Goal: Navigation & Orientation: Find specific page/section

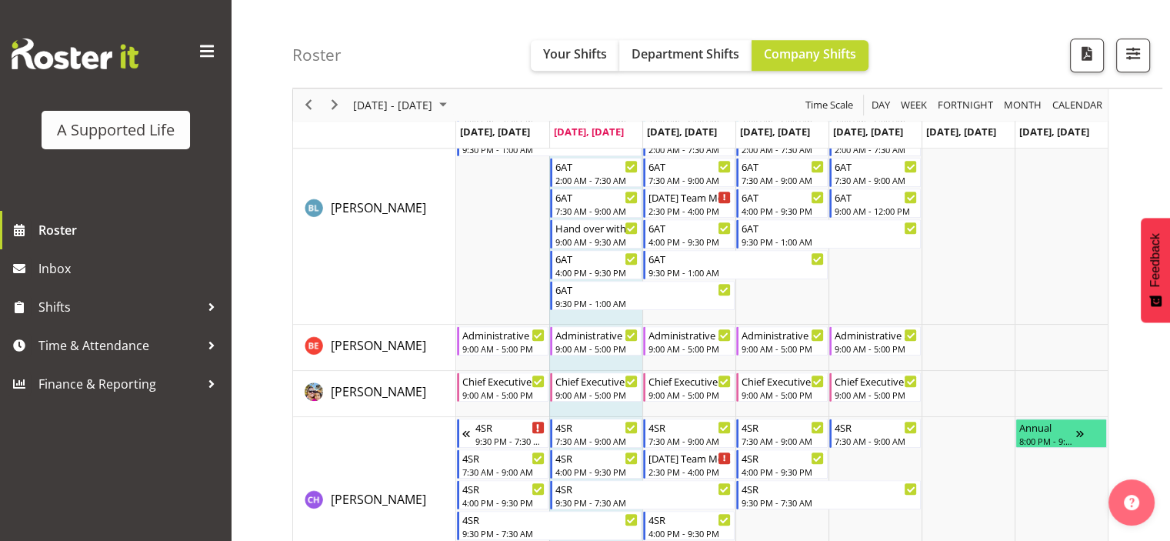
scroll to position [1346, 0]
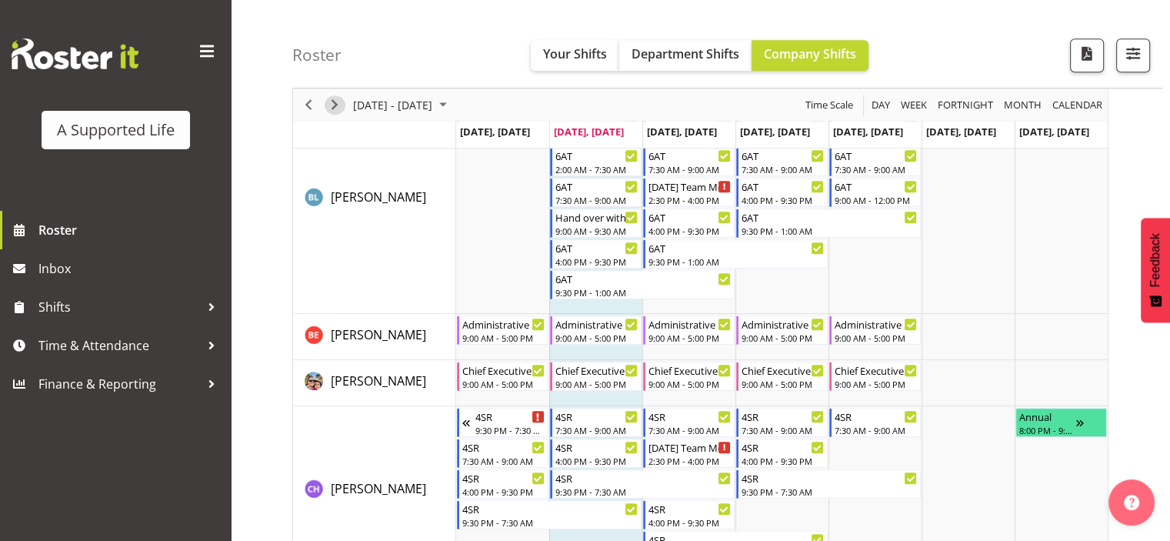
click at [334, 107] on span "Next" at bounding box center [334, 104] width 18 height 19
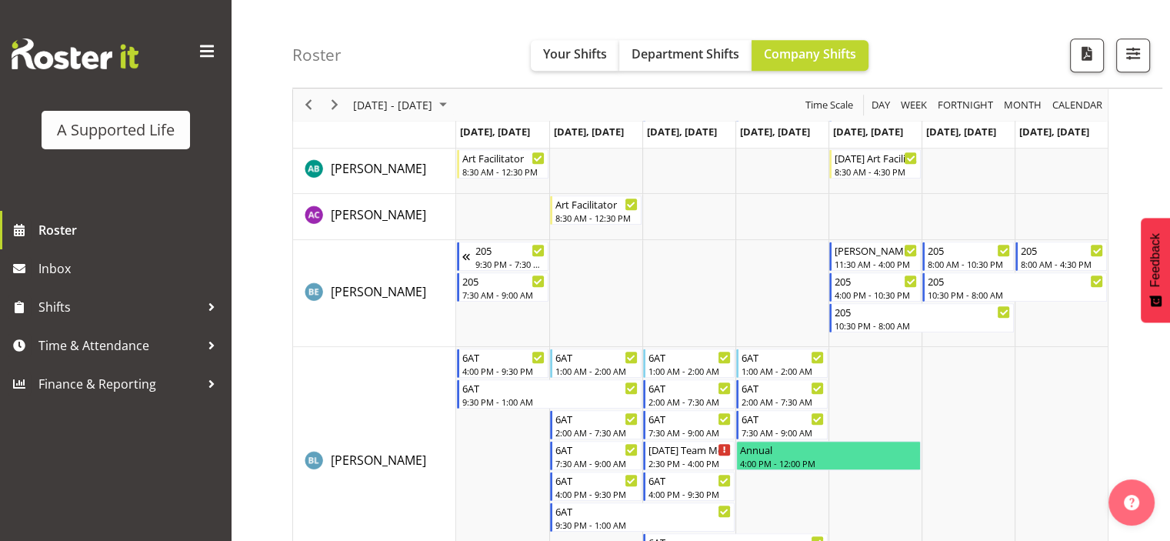
scroll to position [1000, 0]
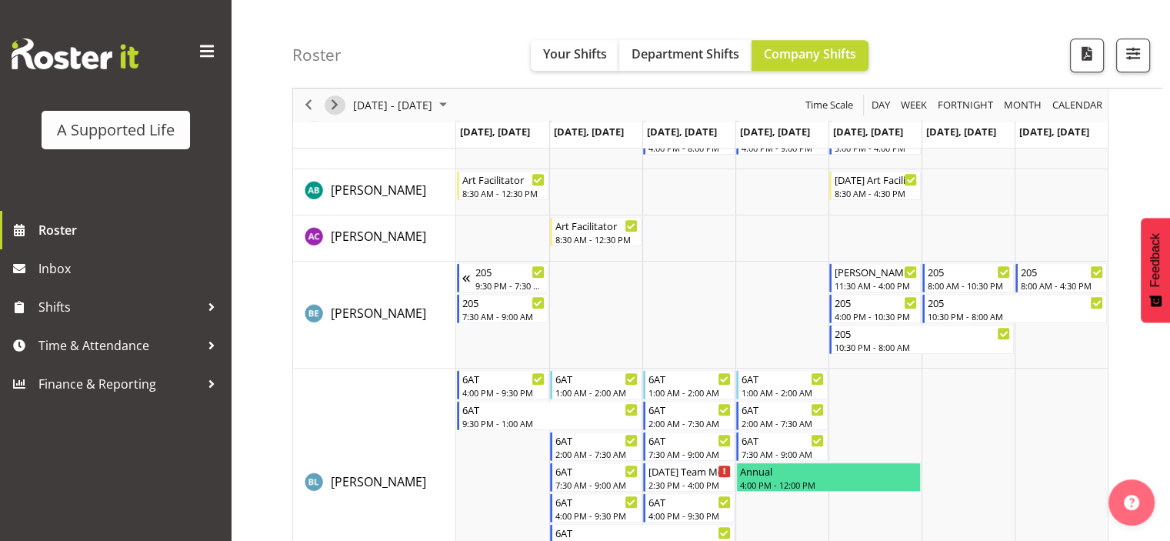
click at [334, 113] on span "Next" at bounding box center [334, 104] width 18 height 19
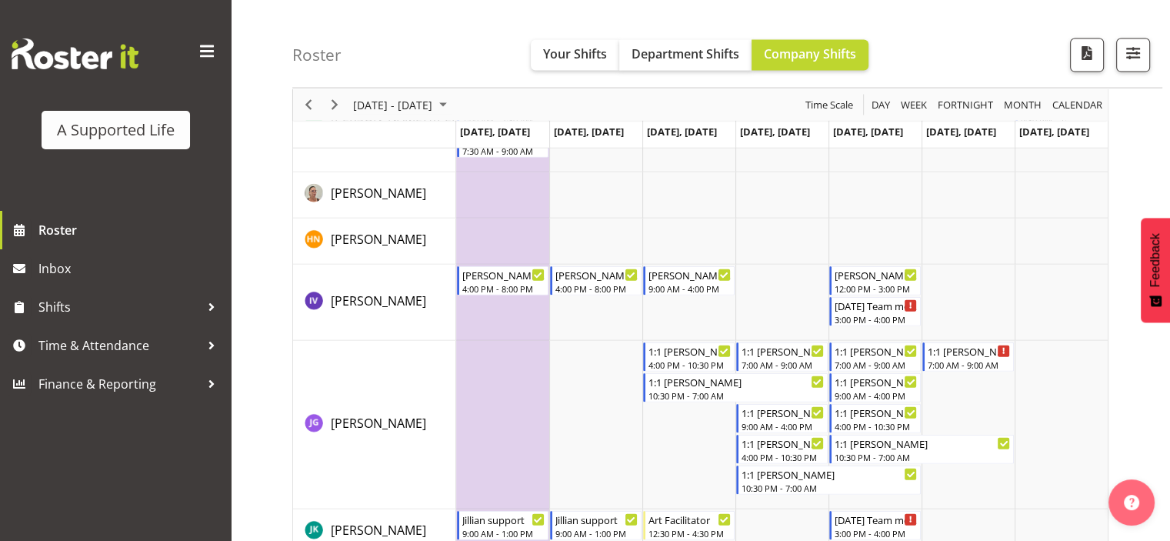
scroll to position [3241, 0]
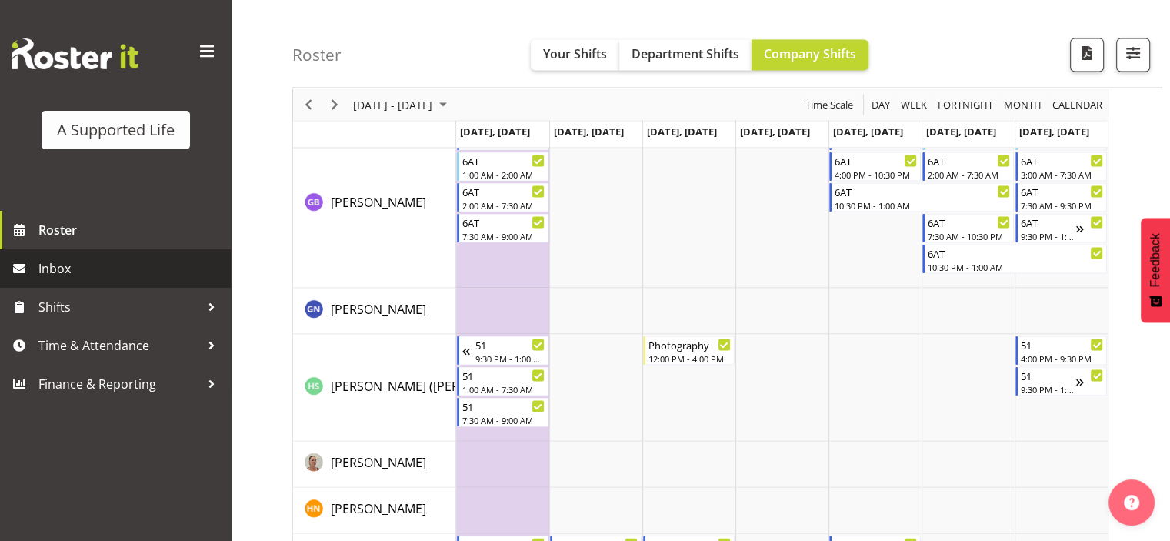
click at [140, 270] on span "Inbox" at bounding box center [130, 268] width 185 height 23
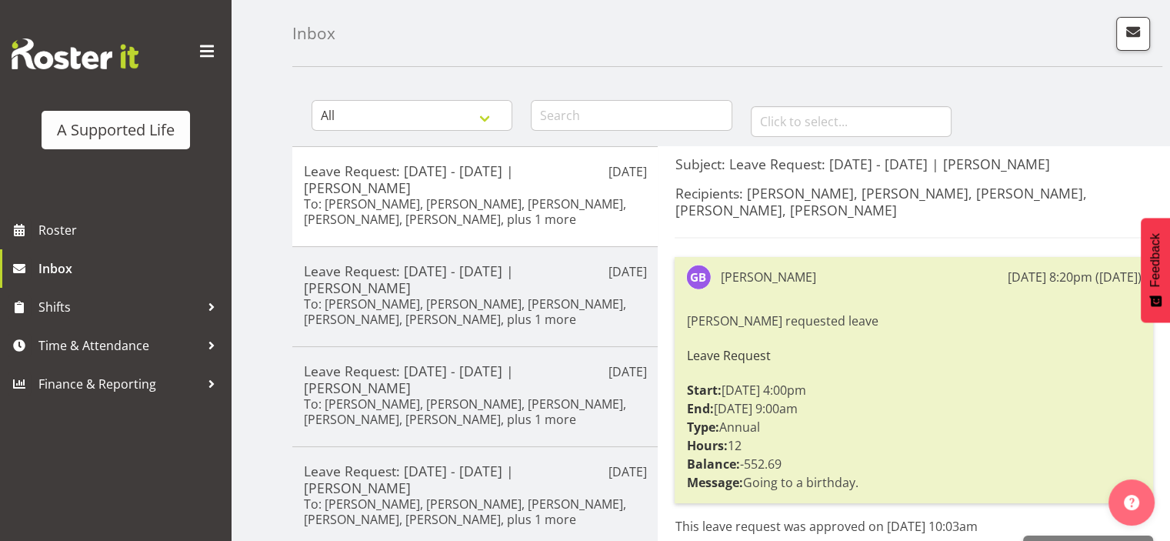
scroll to position [81, 0]
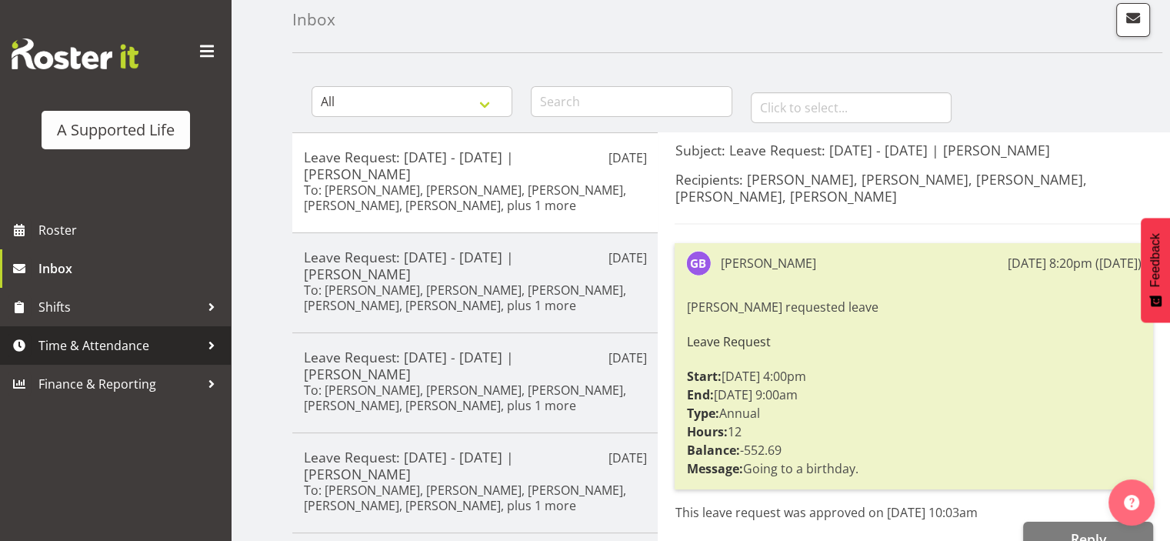
click at [142, 351] on span "Time & Attendance" at bounding box center [119, 345] width 162 height 23
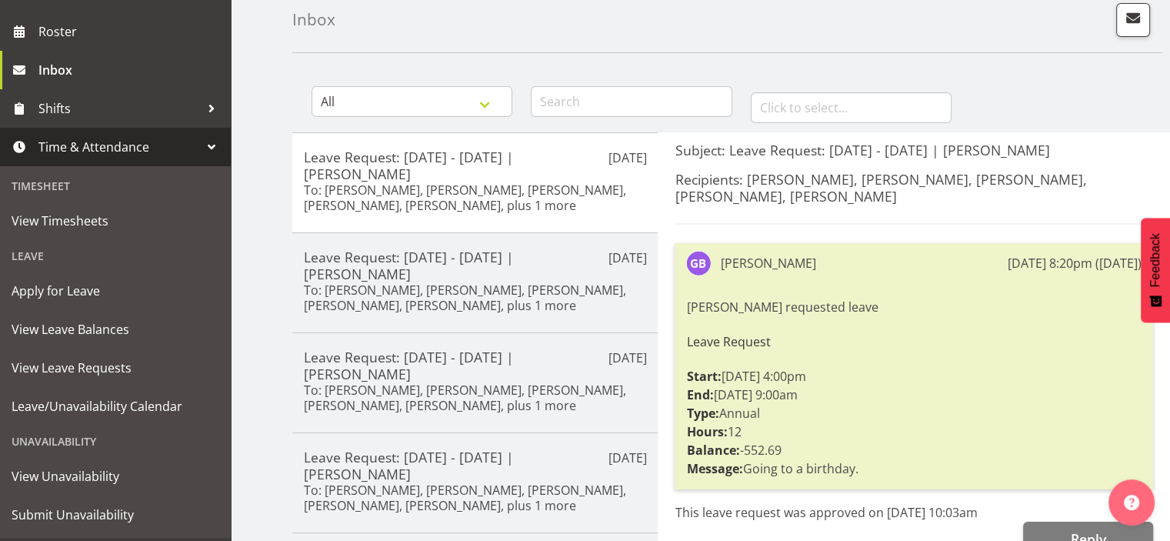
scroll to position [234, 0]
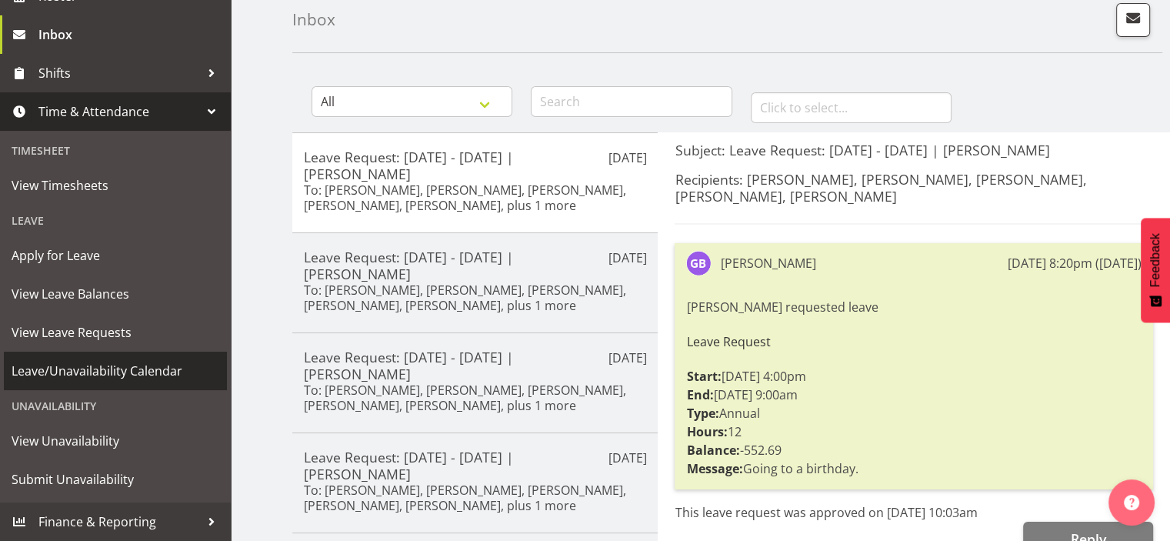
click at [148, 377] on span "Leave/Unavailability Calendar" at bounding box center [116, 370] width 208 height 23
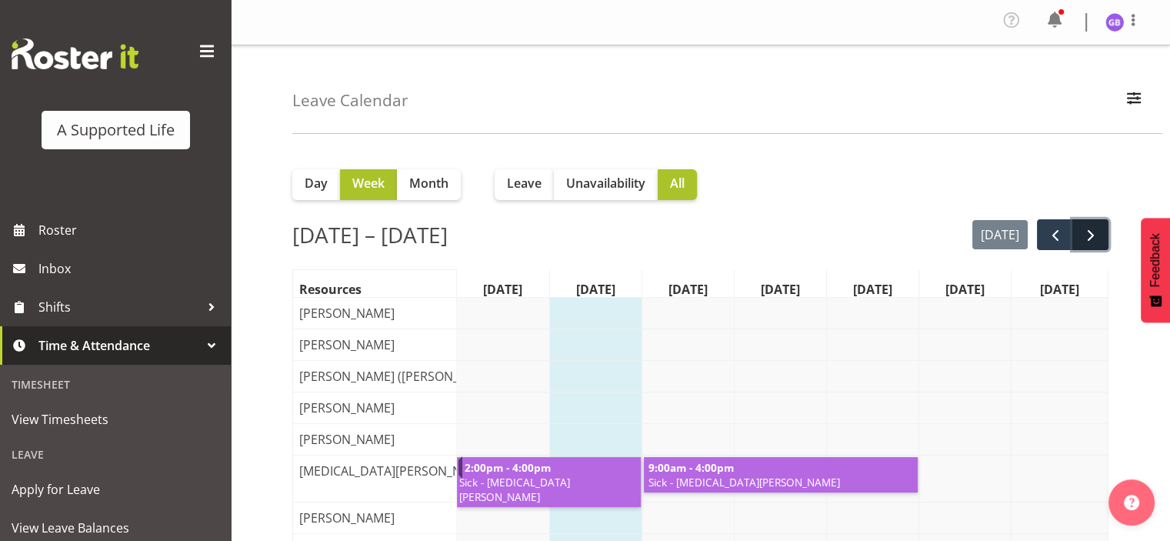
click at [1086, 233] on span "next" at bounding box center [1091, 235] width 18 height 18
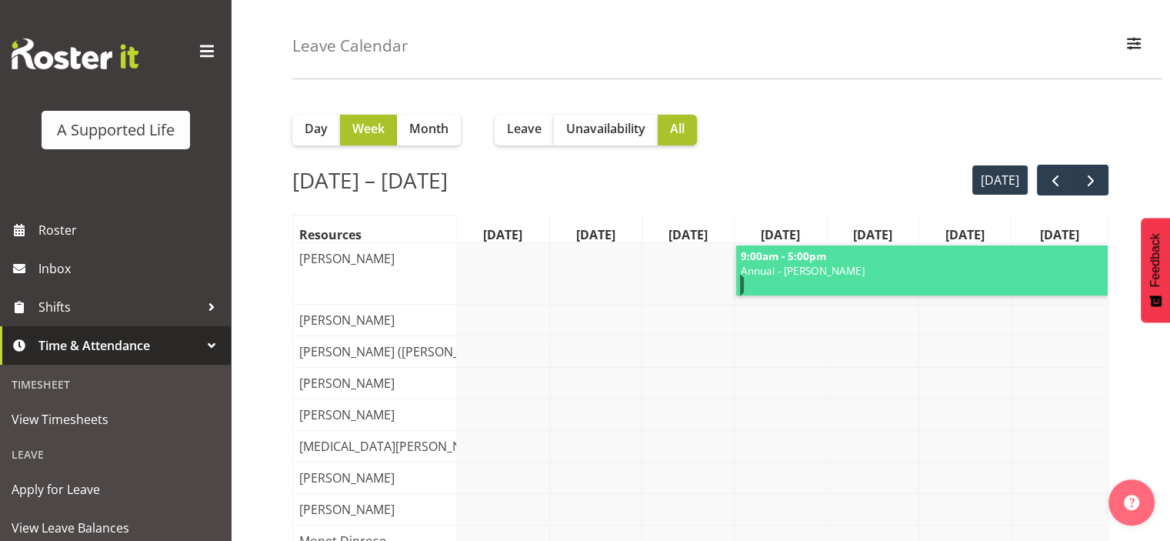
scroll to position [25, 0]
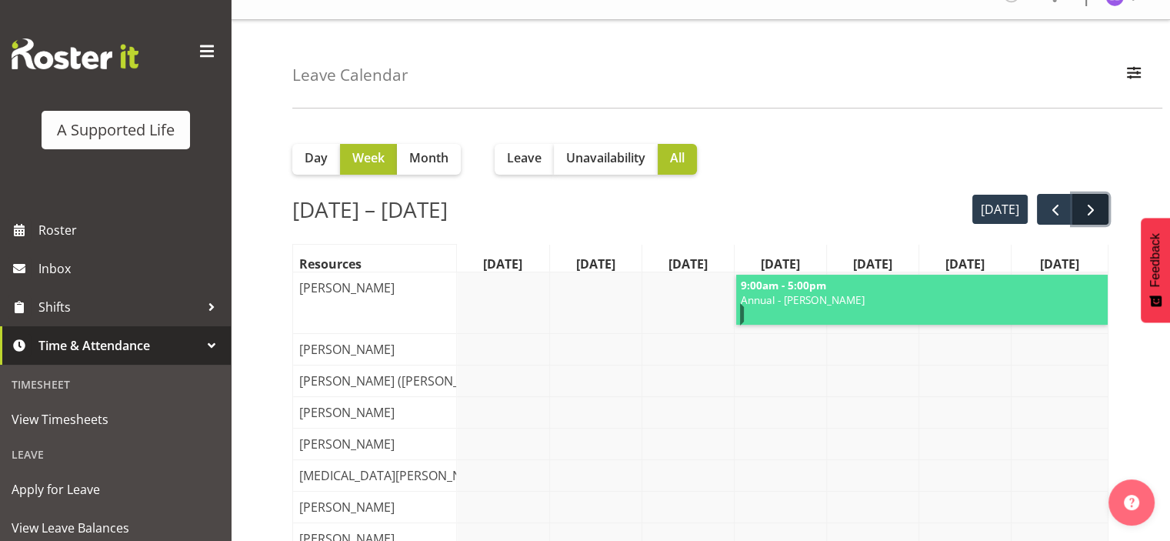
click at [1086, 212] on span "next" at bounding box center [1091, 210] width 18 height 18
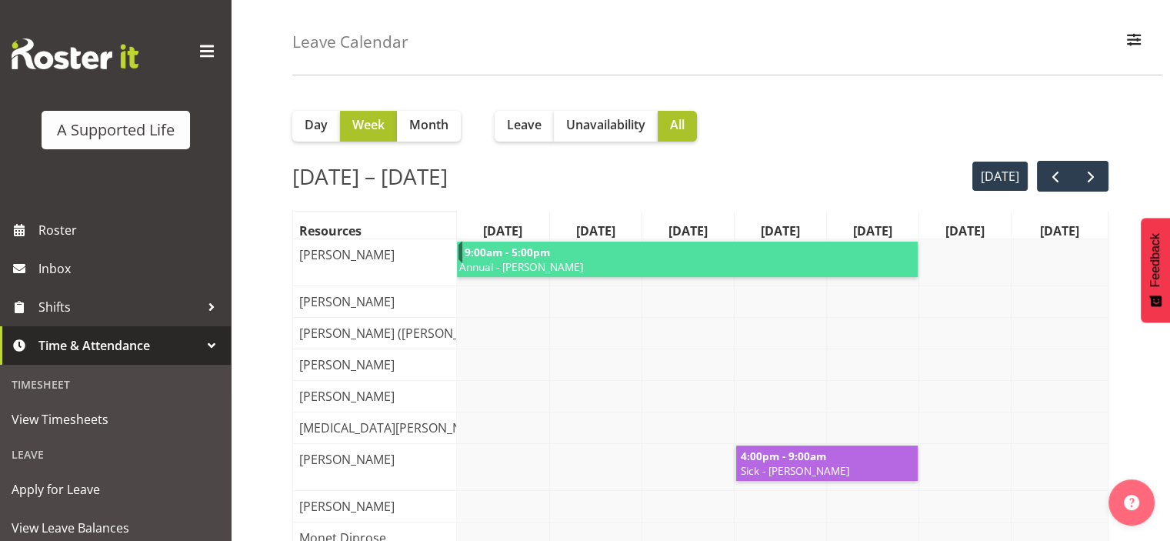
scroll to position [36, 0]
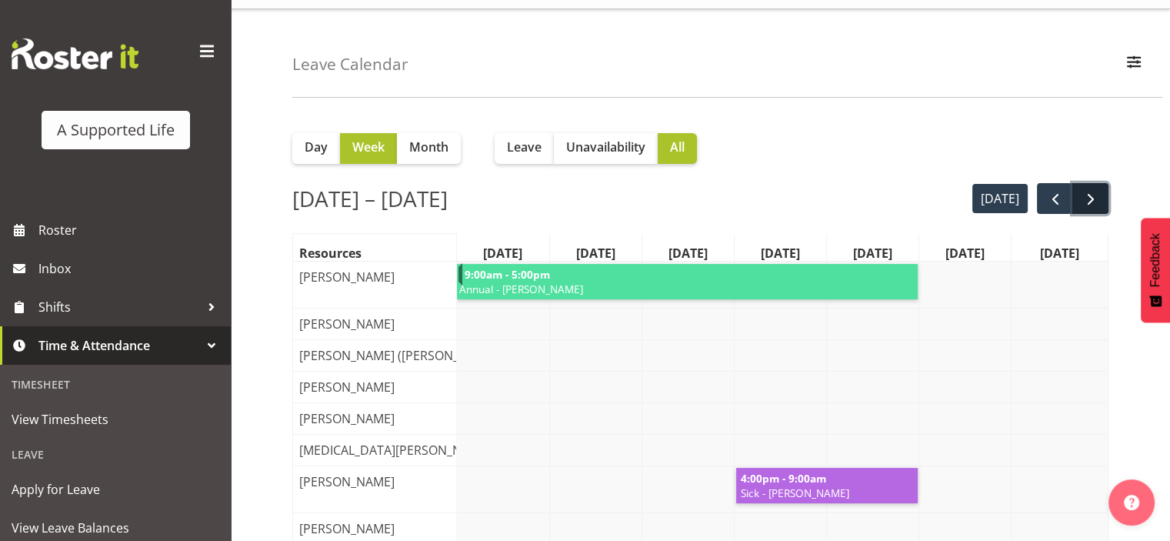
click at [1089, 200] on span "next" at bounding box center [1091, 199] width 18 height 18
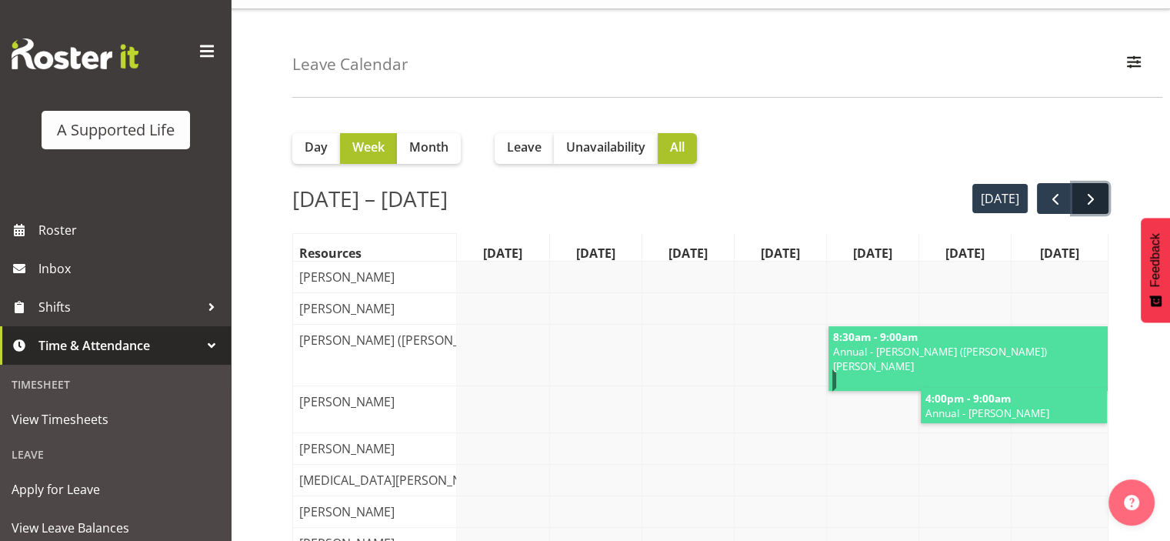
click at [1088, 201] on span "next" at bounding box center [1091, 199] width 18 height 18
